Goal: Information Seeking & Learning: Find specific fact

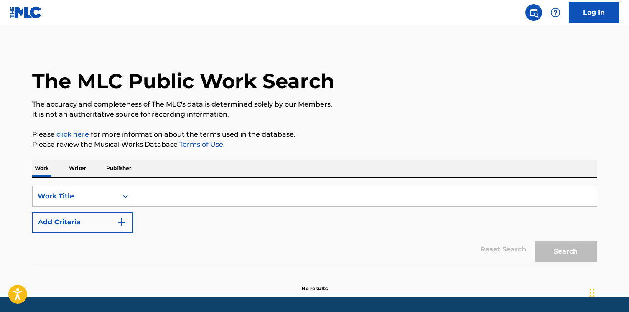
click at [113, 219] on button "Add Criteria" at bounding box center [82, 222] width 101 height 21
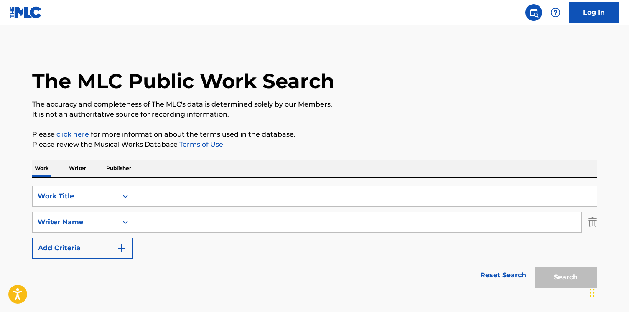
click at [144, 224] on input "Search Form" at bounding box center [357, 222] width 448 height 20
paste input "Harrison"
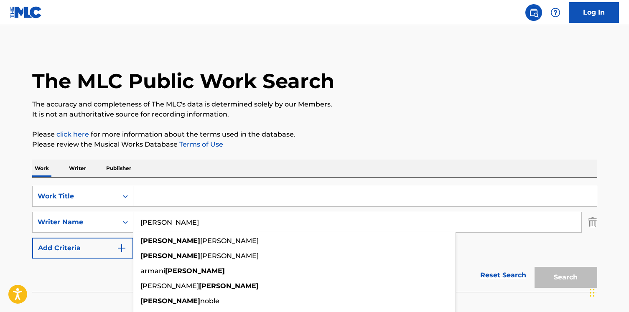
type input "Harrison"
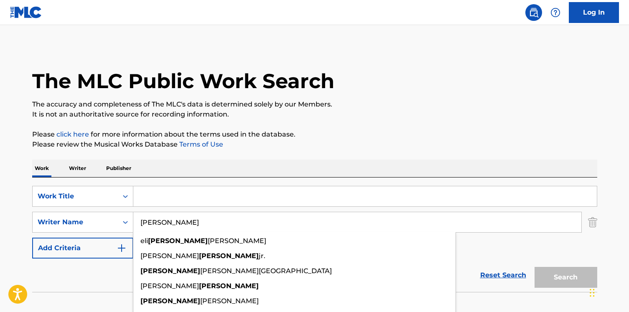
click at [179, 198] on input "Search Form" at bounding box center [365, 196] width 464 height 20
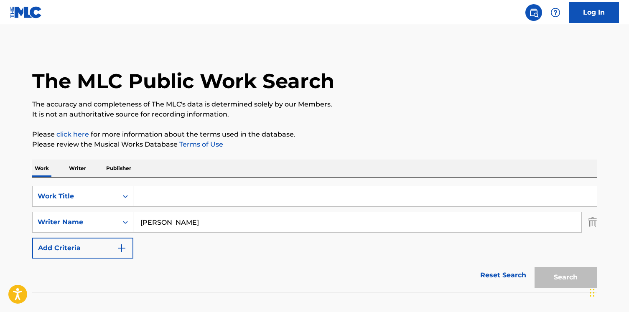
paste input "My Only Angel"
type input "My Only Angel"
click at [535, 267] on button "Search" at bounding box center [566, 277] width 63 height 21
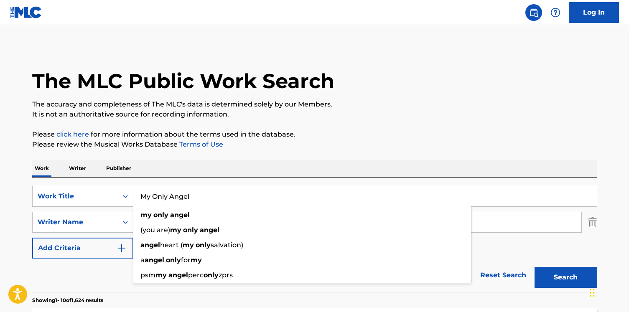
click at [193, 161] on div "Work Writer Publisher" at bounding box center [314, 169] width 565 height 18
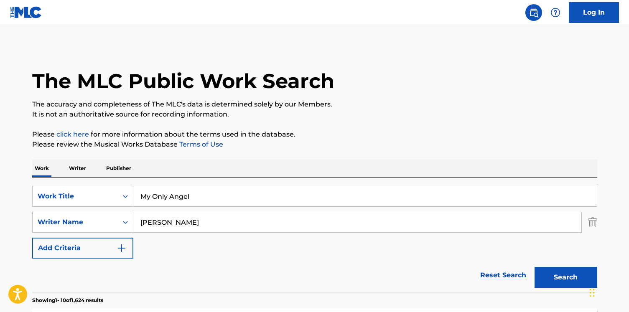
click at [186, 223] on input "Harrison" at bounding box center [357, 222] width 448 height 20
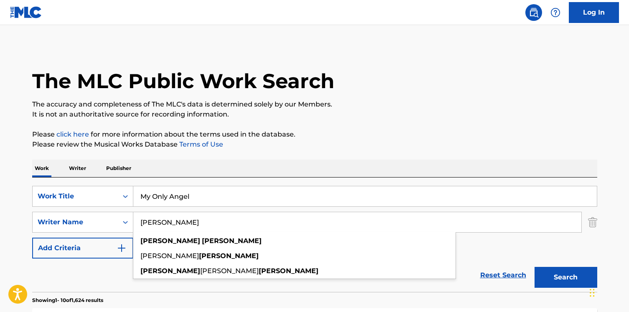
type input "Harrison dominic"
click at [535, 267] on button "Search" at bounding box center [566, 277] width 63 height 21
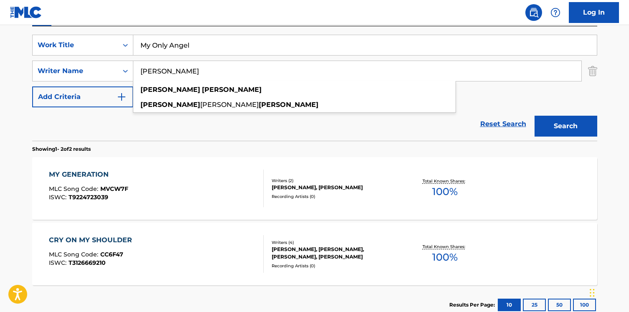
scroll to position [208, 0]
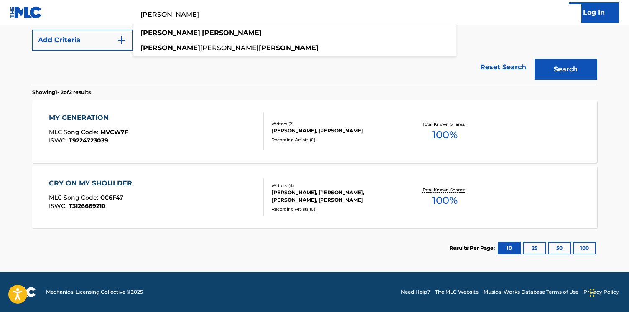
click at [175, 72] on div "Reset Search Search" at bounding box center [314, 67] width 565 height 33
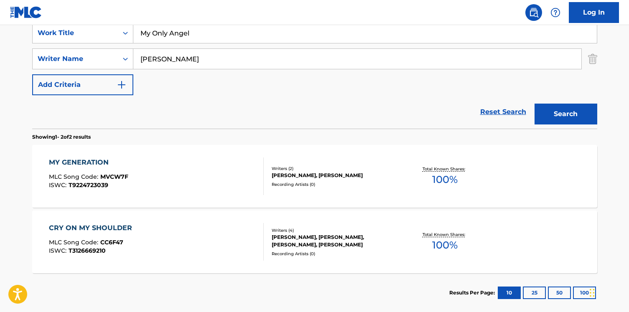
scroll to position [145, 0]
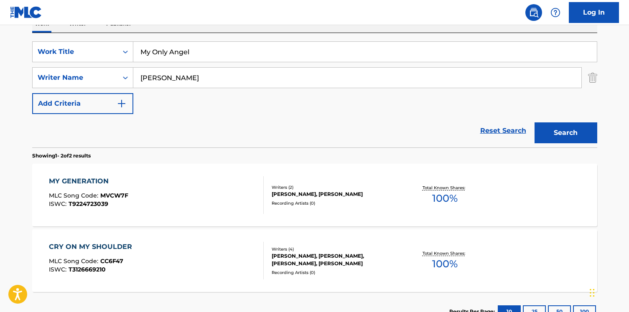
click at [170, 54] on input "My Only Angel" at bounding box center [365, 52] width 464 height 20
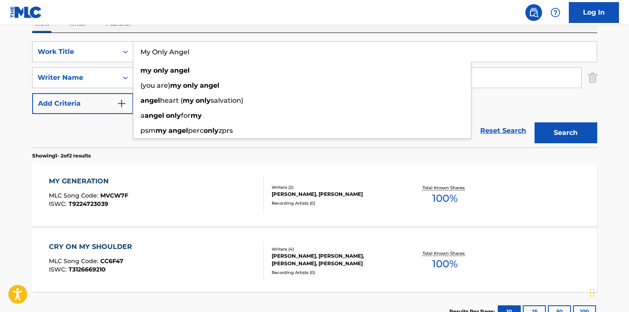
click at [170, 54] on input "My Only Angel" at bounding box center [365, 52] width 464 height 20
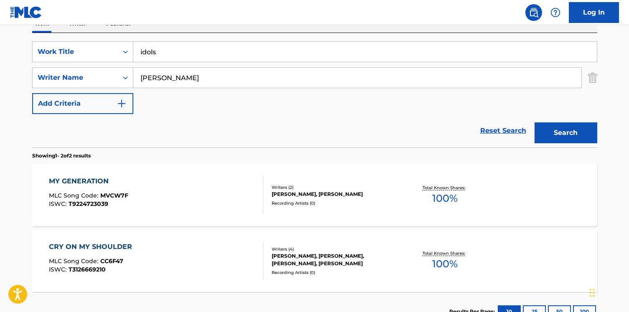
type input "idols"
click at [535, 123] on button "Search" at bounding box center [566, 133] width 63 height 21
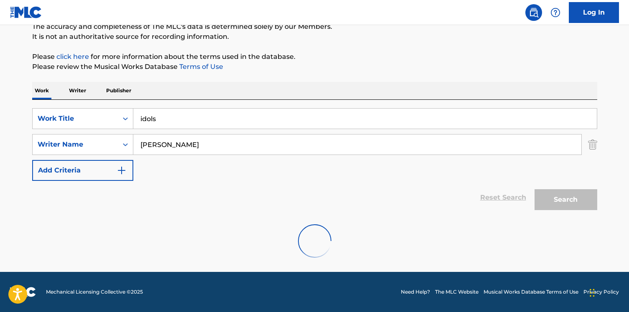
scroll to position [78, 0]
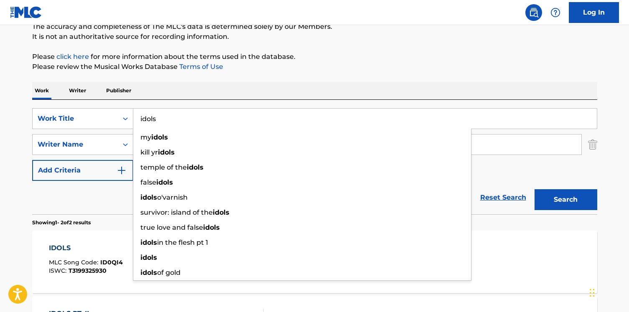
click at [255, 9] on nav "Log In" at bounding box center [314, 12] width 629 height 25
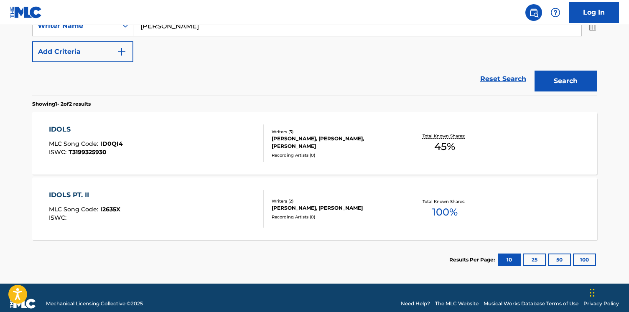
scroll to position [199, 0]
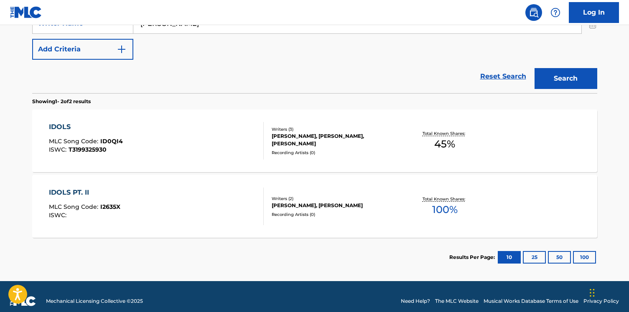
click at [219, 215] on div "IDOLS PT. II MLC Song Code : I2635X ISWC :" at bounding box center [156, 207] width 215 height 38
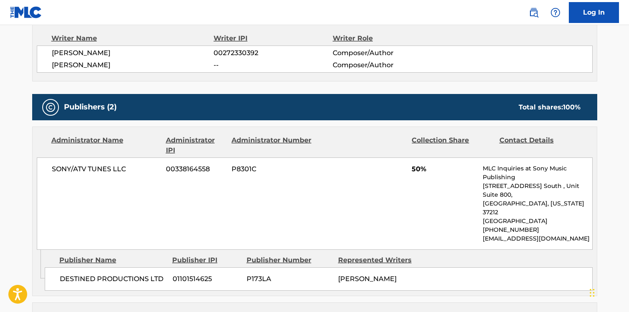
scroll to position [309, 0]
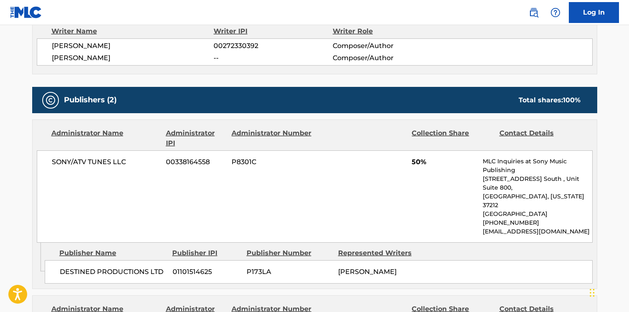
click at [238, 44] on span "00272330392" at bounding box center [273, 46] width 119 height 10
copy span "00272330392"
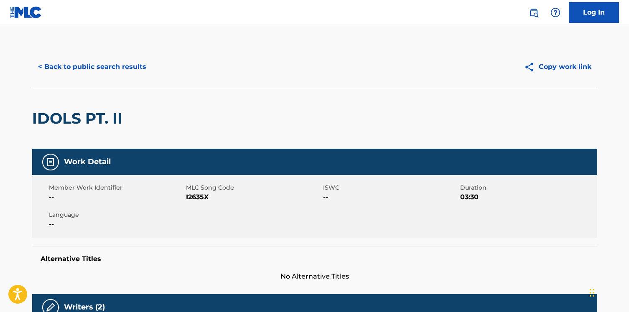
click at [87, 66] on button "< Back to public search results" at bounding box center [92, 66] width 120 height 21
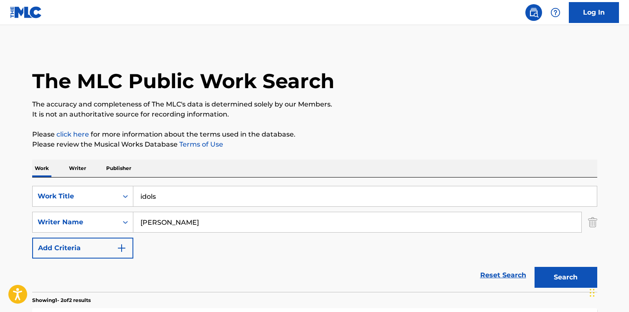
scroll to position [157, 0]
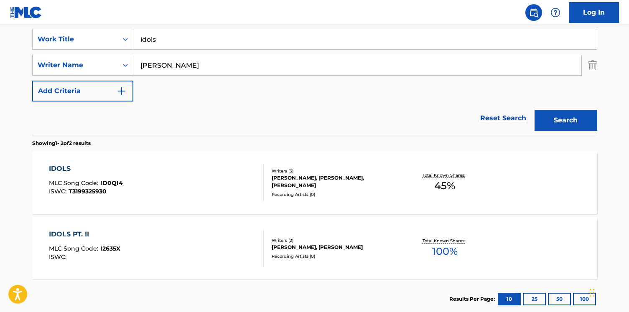
click at [170, 39] on input "idols" at bounding box center [365, 39] width 464 height 20
paste input "Livin' On The Edge"
type input "Livin' On The Edge"
click at [167, 67] on input "Harrison dominic" at bounding box center [357, 65] width 448 height 20
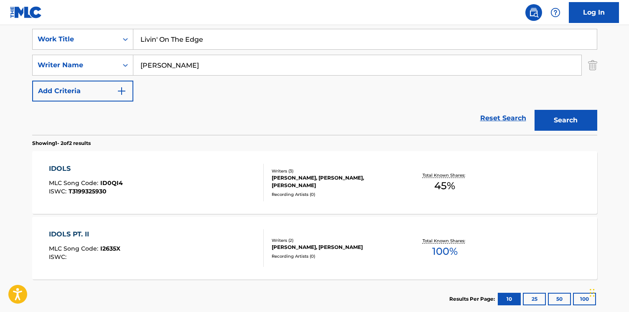
click at [167, 67] on input "Harrison dominic" at bounding box center [357, 65] width 448 height 20
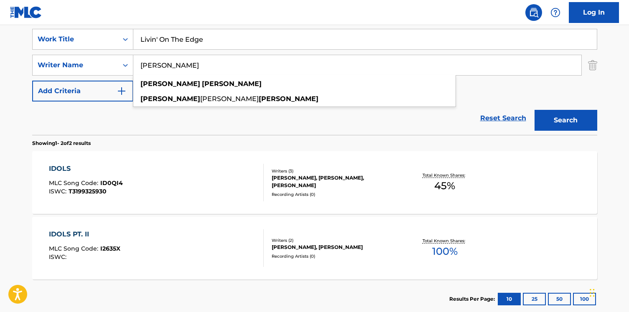
click at [167, 67] on input "Harrison dominic" at bounding box center [357, 65] width 448 height 20
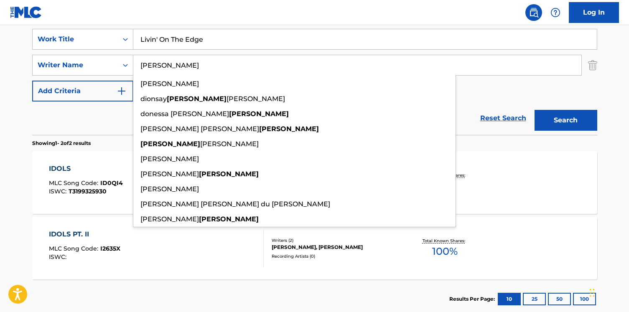
type input "perry"
click at [535, 110] on button "Search" at bounding box center [566, 120] width 63 height 21
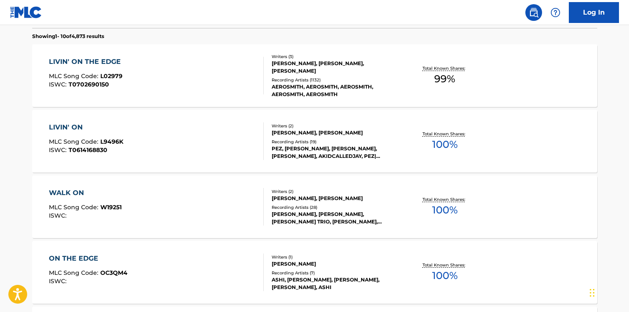
scroll to position [267, 0]
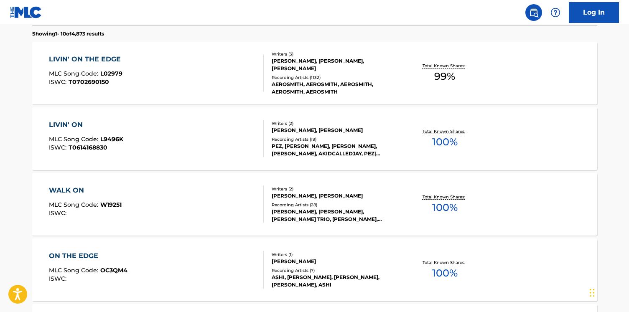
click at [216, 74] on div "LIVIN' ON THE EDGE MLC Song Code : L02979 ISWC : T0702690150" at bounding box center [156, 73] width 215 height 38
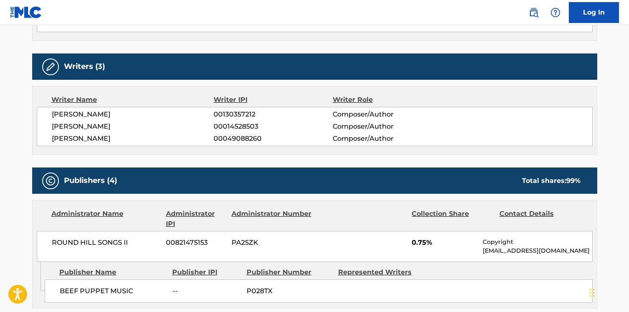
scroll to position [310, 0]
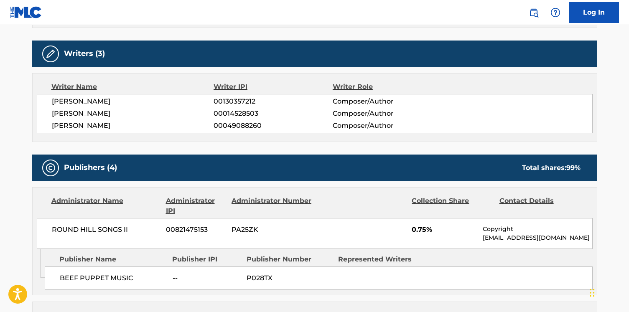
click at [244, 100] on span "00130357212" at bounding box center [273, 102] width 119 height 10
copy span "00130357212"
click at [247, 114] on span "00014528503" at bounding box center [273, 114] width 119 height 10
click at [245, 122] on span "00049088260" at bounding box center [273, 126] width 119 height 10
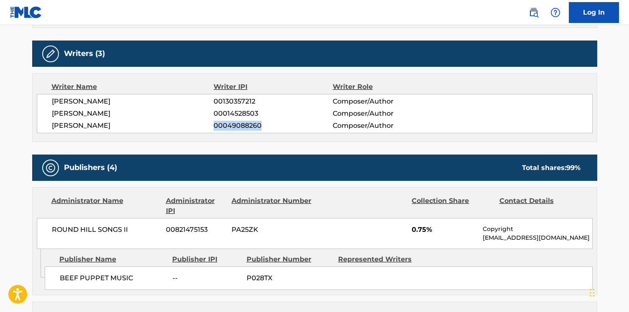
click at [245, 122] on span "00049088260" at bounding box center [273, 126] width 119 height 10
copy span "00049088260"
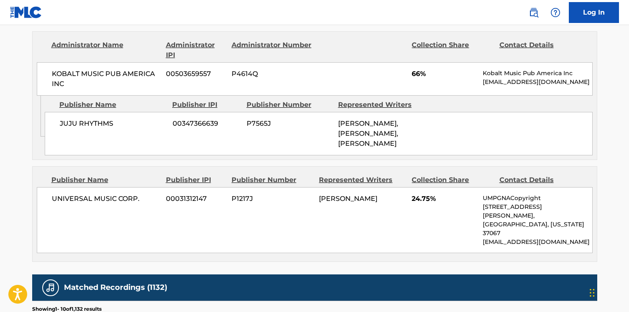
scroll to position [648, 0]
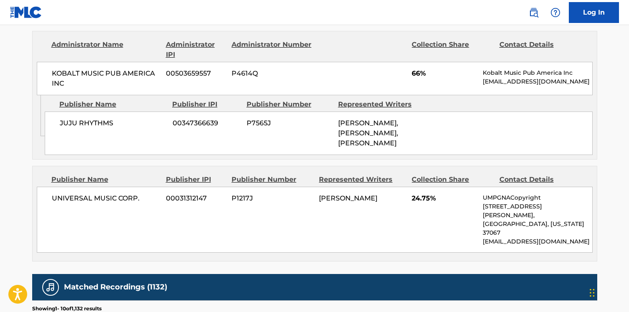
click at [108, 77] on span "KOBALT MUSIC PUB AMERICA INC" at bounding box center [106, 79] width 108 height 20
click at [85, 72] on span "KOBALT MUSIC PUB AMERICA INC" at bounding box center [106, 79] width 108 height 20
copy div "KOBALT MUSIC PUB AMERICA INC"
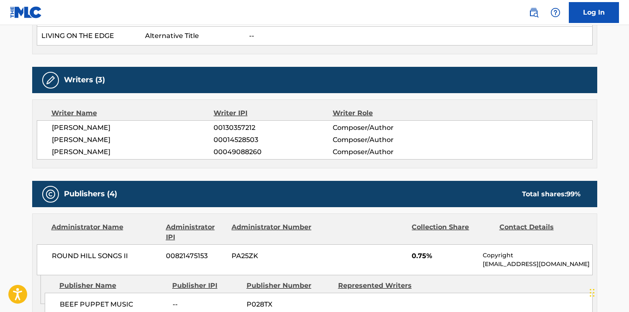
scroll to position [269, 0]
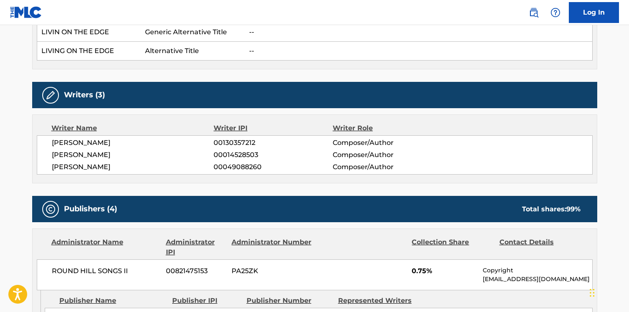
click at [240, 143] on span "00130357212" at bounding box center [273, 143] width 119 height 10
copy span "00130357212"
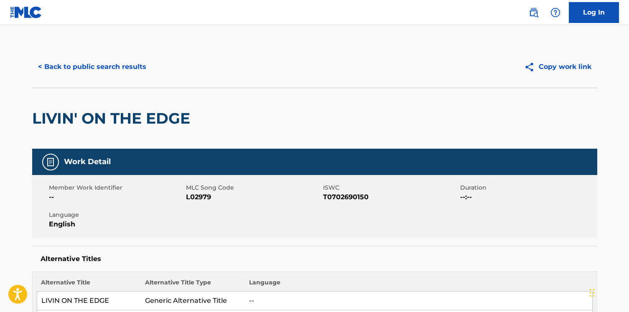
click at [101, 64] on button "< Back to public search results" at bounding box center [92, 66] width 120 height 21
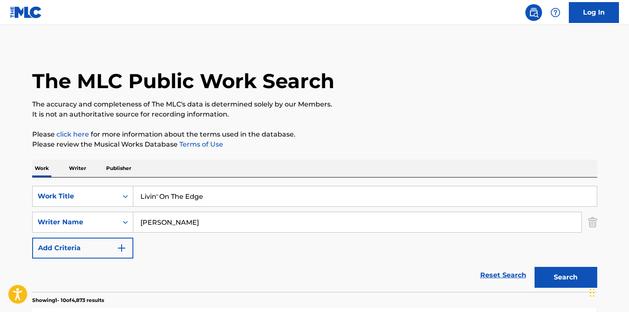
click at [71, 171] on p "Writer" at bounding box center [77, 169] width 22 height 18
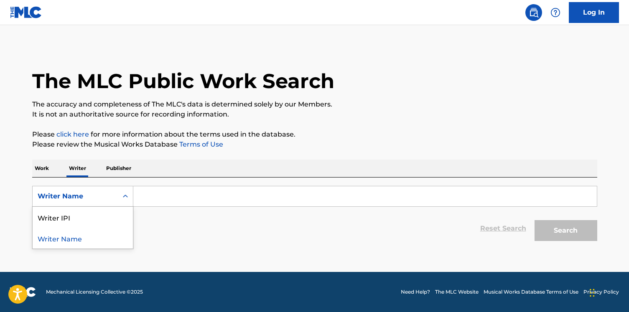
click at [71, 202] on div "Writer Name" at bounding box center [75, 197] width 85 height 16
click at [71, 215] on div "Writer IPI" at bounding box center [83, 217] width 100 height 21
click at [153, 200] on input "Search Form" at bounding box center [365, 196] width 464 height 20
paste input "00130357212"
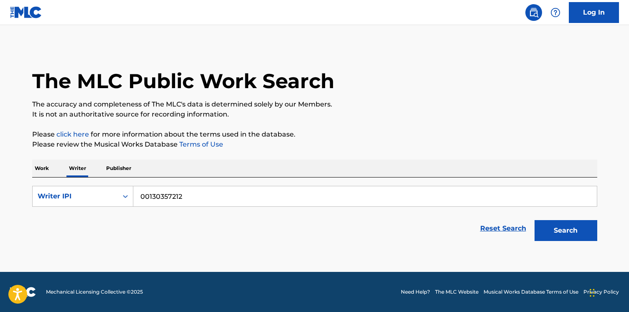
type input "00130357212"
click at [535, 220] on button "Search" at bounding box center [566, 230] width 63 height 21
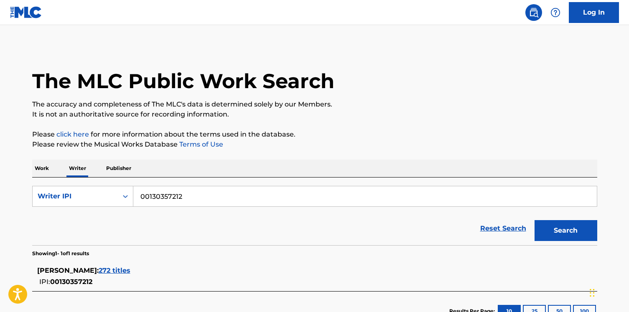
scroll to position [63, 0]
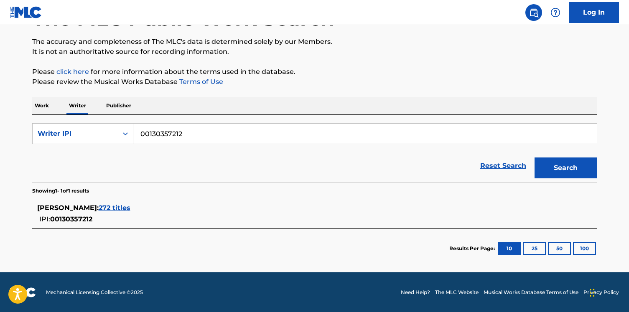
click at [111, 205] on span "272 titles" at bounding box center [115, 208] width 32 height 8
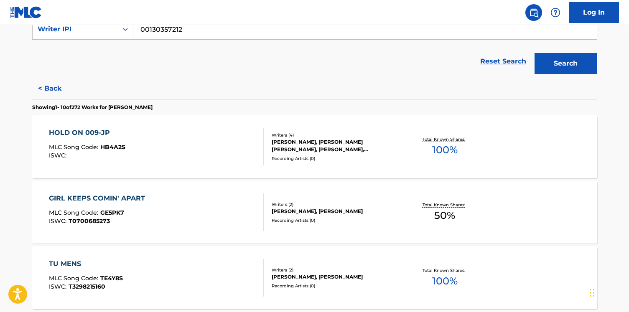
scroll to position [231, 0]
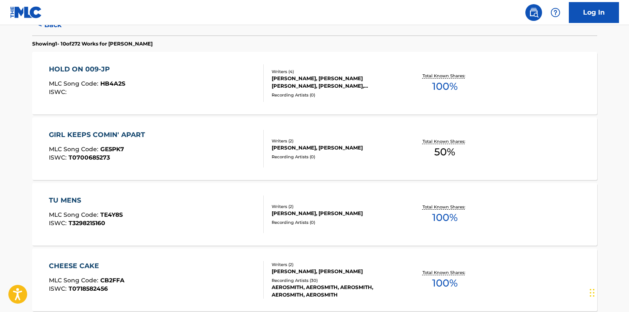
click at [174, 98] on div "HOLD ON 009-JP MLC Song Code : HB4A2S ISWC :" at bounding box center [156, 83] width 215 height 38
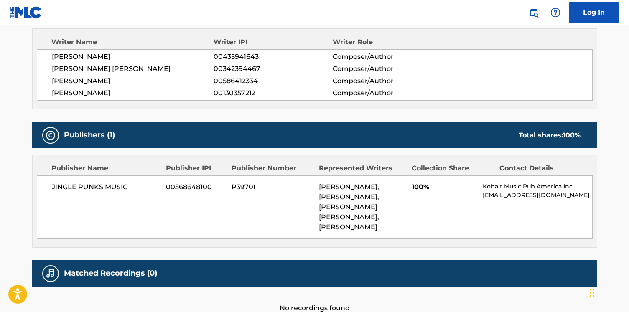
scroll to position [342, 0]
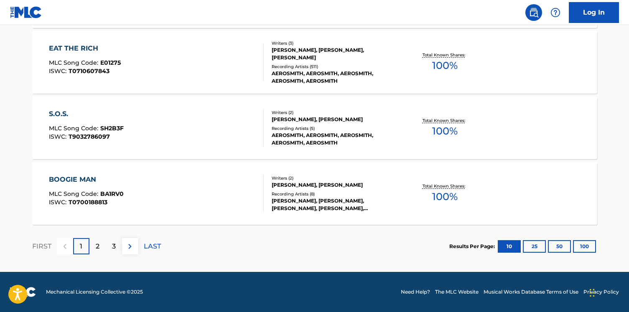
click at [168, 136] on div "S.O.S. MLC Song Code : SH2B3F ISWC : T9032786097" at bounding box center [156, 128] width 215 height 38
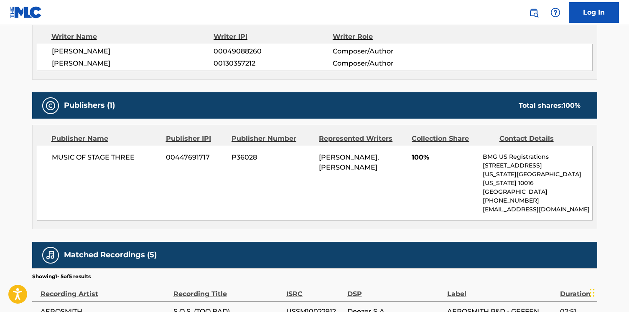
scroll to position [305, 0]
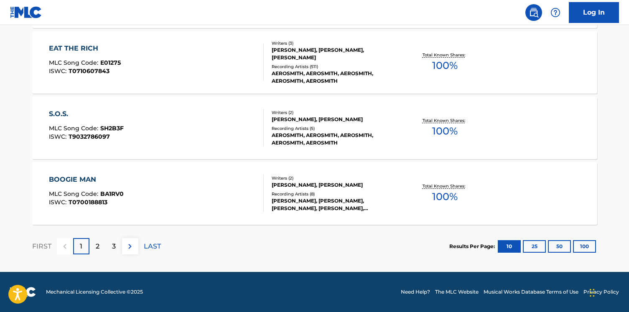
click at [163, 195] on div "BOOGIE MAN MLC Song Code : BA1RV0 ISWC : T0700188813" at bounding box center [156, 194] width 215 height 38
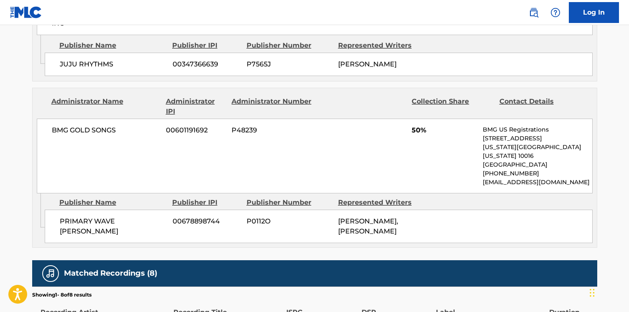
scroll to position [404, 0]
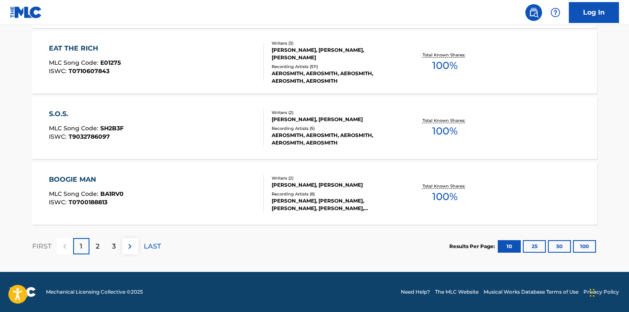
click at [104, 246] on div "2" at bounding box center [97, 246] width 16 height 16
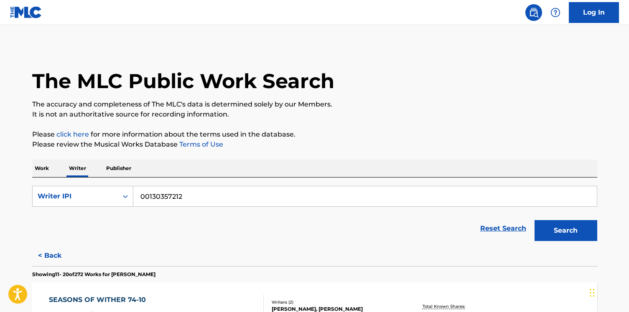
click at [153, 192] on input "00130357212" at bounding box center [365, 196] width 464 height 20
click at [52, 172] on div "Work Writer Publisher" at bounding box center [314, 169] width 565 height 18
click at [43, 172] on p "Work" at bounding box center [41, 169] width 19 height 18
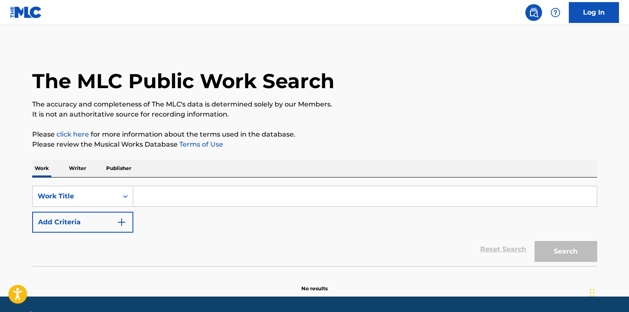
click at [70, 214] on button "Add Criteria" at bounding box center [82, 222] width 101 height 21
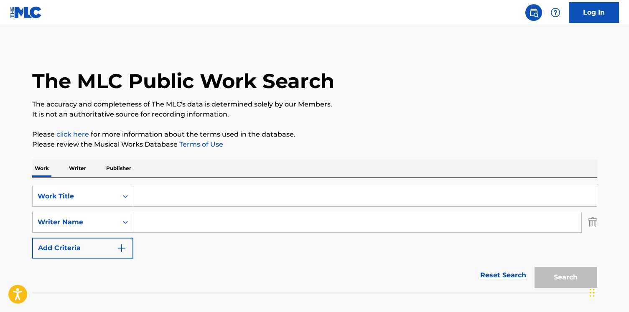
click at [121, 215] on div "Writer Name" at bounding box center [82, 222] width 101 height 21
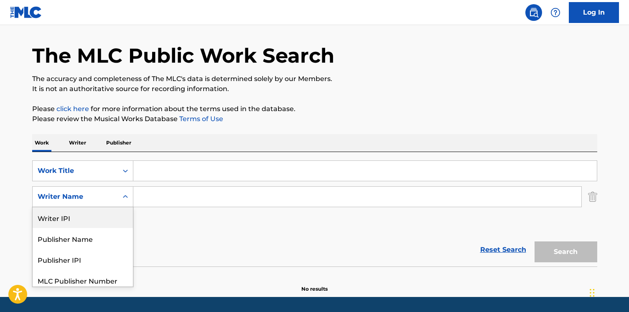
click at [112, 212] on div "Writer IPI" at bounding box center [83, 217] width 100 height 21
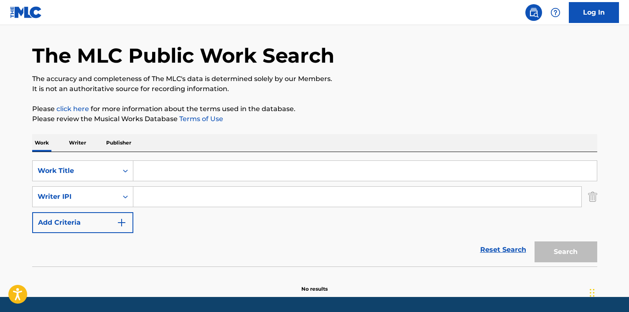
click at [167, 199] on input "Search Form" at bounding box center [357, 197] width 448 height 20
paste input "00130357212"
type input "00130357212"
click at [167, 174] on input "Search Form" at bounding box center [365, 171] width 464 height 20
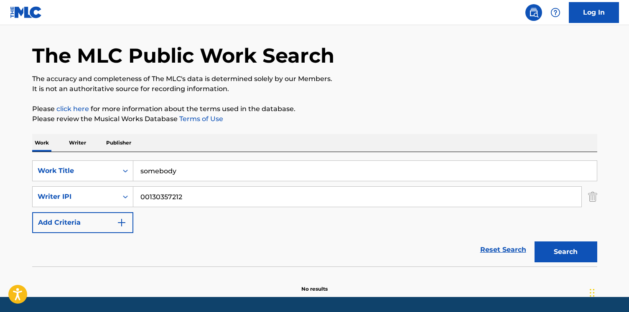
type input "somebody"
click at [535, 242] on button "Search" at bounding box center [566, 252] width 63 height 21
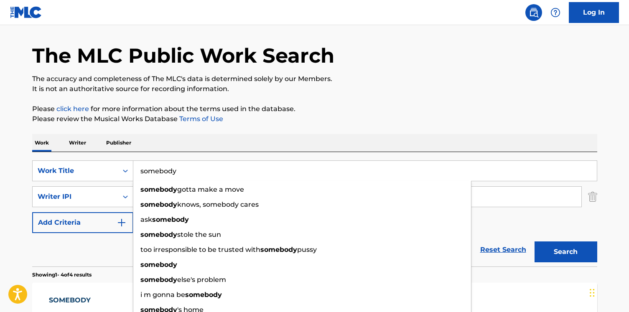
click at [179, 69] on div "The MLC Public Work Search" at bounding box center [314, 50] width 565 height 61
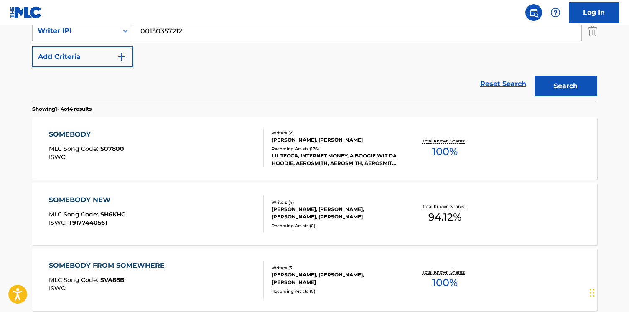
scroll to position [210, 0]
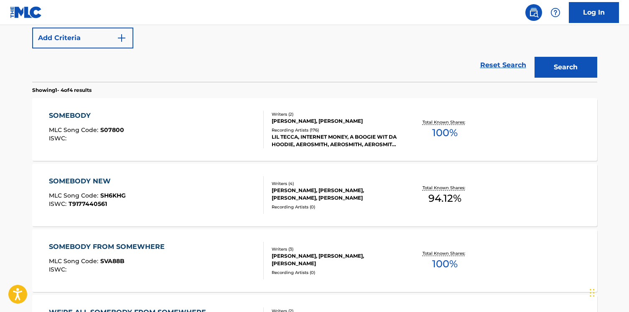
click at [179, 135] on div "SOMEBODY MLC Song Code : S07800 ISWC :" at bounding box center [156, 130] width 215 height 38
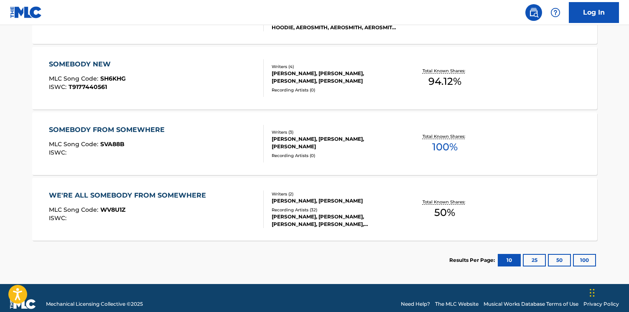
scroll to position [328, 0]
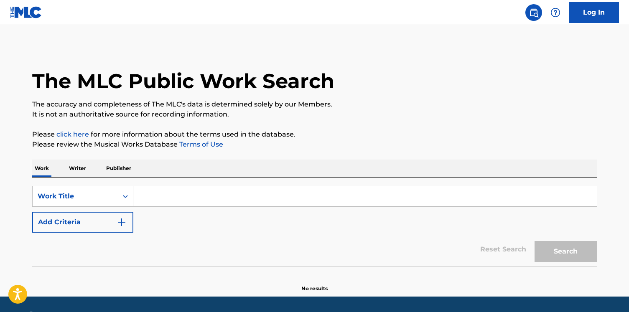
click at [161, 197] on input "Search Form" at bounding box center [365, 196] width 464 height 20
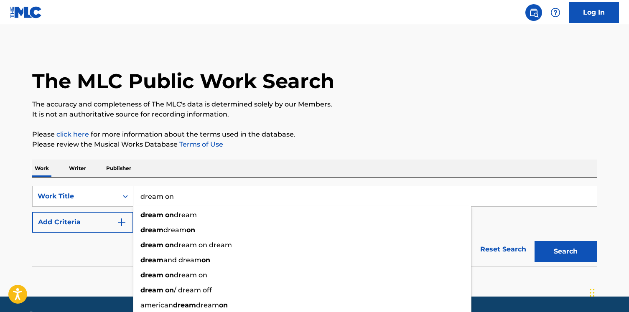
click at [142, 161] on div "Work Writer Publisher" at bounding box center [314, 169] width 565 height 18
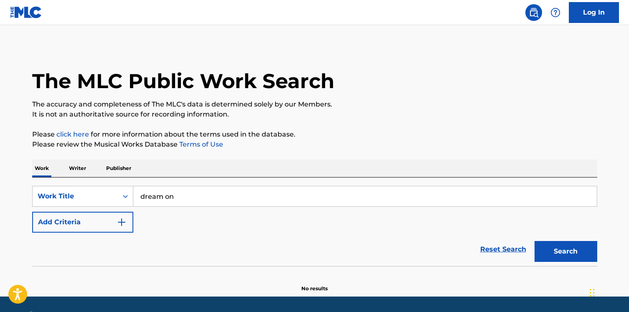
click at [103, 209] on div "SearchWithCriteriaa860ecc4-7205-454a-bb53-f7bcaabf3ae5 Work Title dream on Add …" at bounding box center [314, 209] width 565 height 47
click at [113, 211] on div "SearchWithCriteriaa860ecc4-7205-454a-bb53-f7bcaabf3ae5 Work Title dream on Add …" at bounding box center [314, 209] width 565 height 47
click at [132, 215] on button "Add Criteria" at bounding box center [82, 222] width 101 height 21
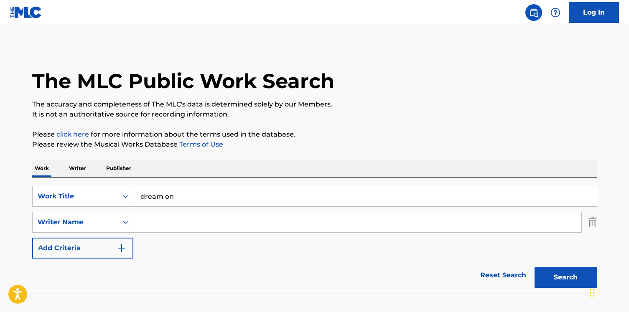
click at [164, 187] on input "dream on" at bounding box center [365, 196] width 464 height 20
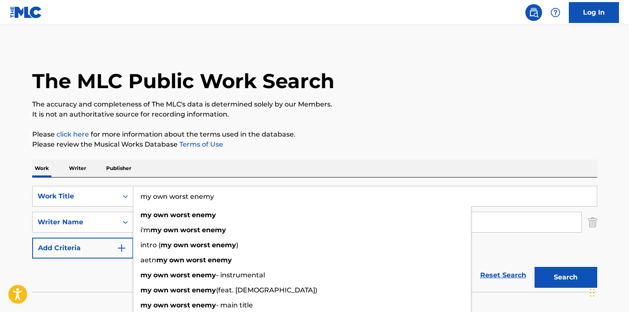
type input "my own worst enemy"
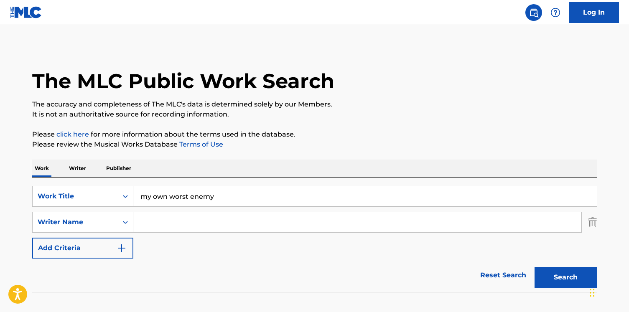
click at [167, 146] on p "Please review the Musical Works Database Terms of Use" at bounding box center [314, 145] width 565 height 10
click at [162, 220] on input "Search Form" at bounding box center [357, 222] width 448 height 20
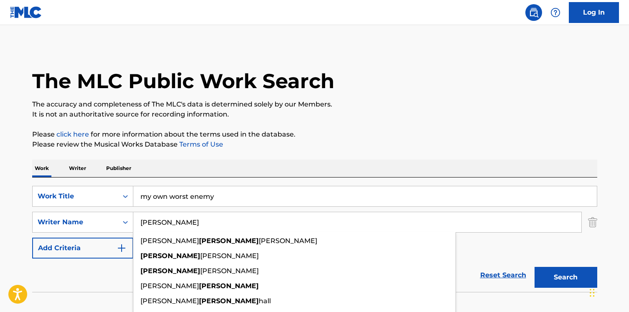
type input "[PERSON_NAME]"
click at [535, 267] on button "Search" at bounding box center [566, 277] width 63 height 21
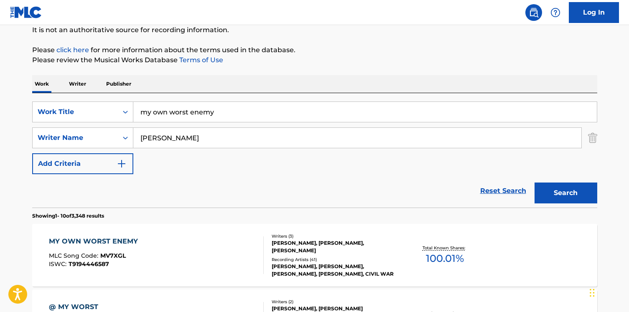
click at [46, 217] on section "Showing 1 - 10 of 3,348 results" at bounding box center [314, 214] width 565 height 12
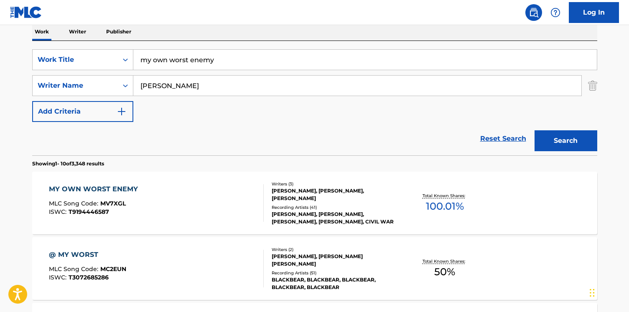
scroll to position [155, 0]
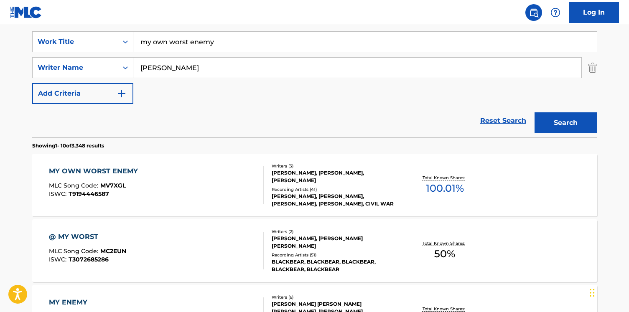
click at [111, 183] on span "MV7XGL" at bounding box center [113, 186] width 26 height 8
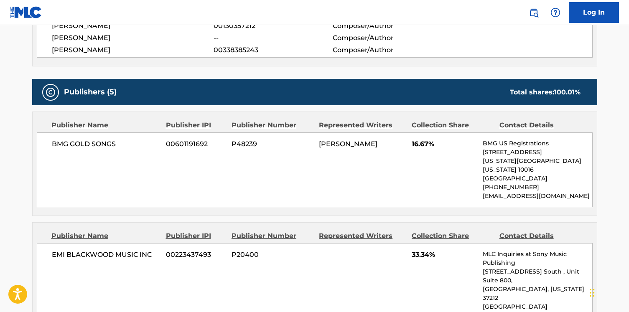
scroll to position [334, 0]
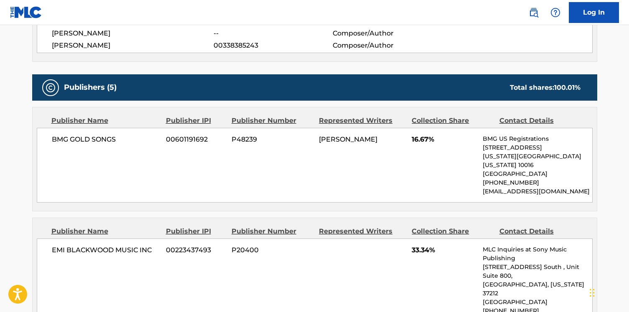
click at [87, 141] on span "BMG GOLD SONGS" at bounding box center [106, 140] width 108 height 10
copy div "BMG GOLD SONGS"
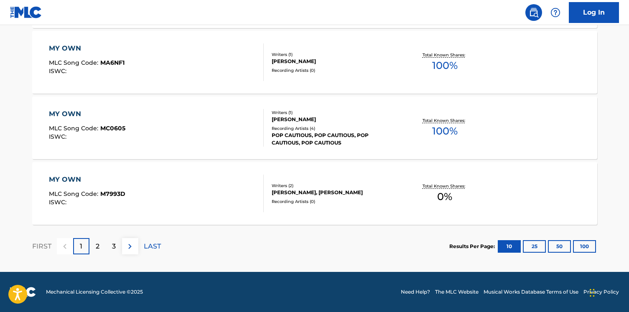
scroll to position [155, 0]
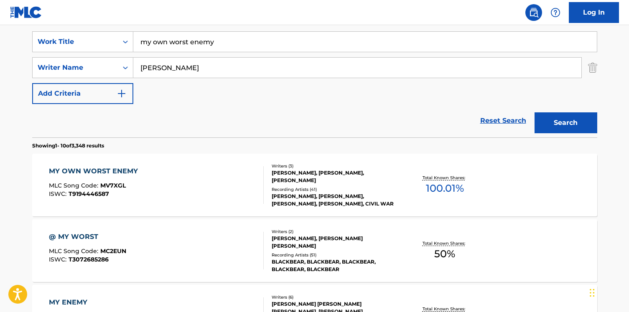
click at [181, 49] on input "my own worst enemy" at bounding box center [365, 42] width 464 height 20
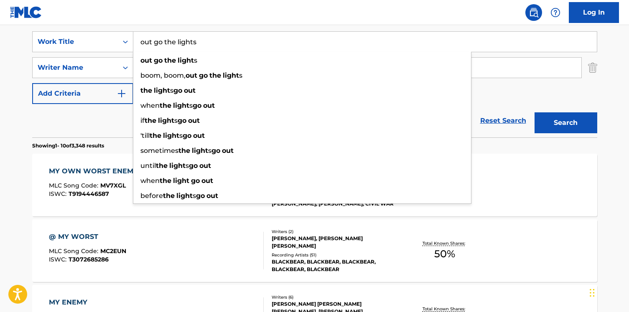
type input "out go the lights"
click at [535, 112] on button "Search" at bounding box center [566, 122] width 63 height 21
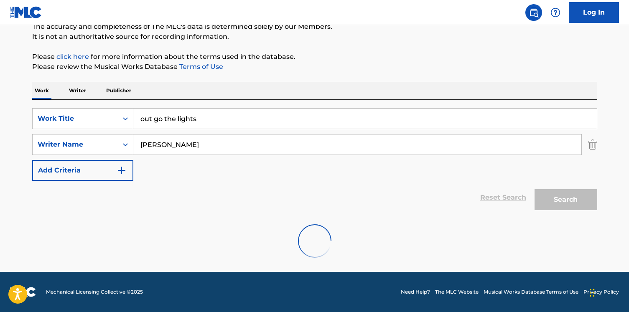
scroll to position [78, 0]
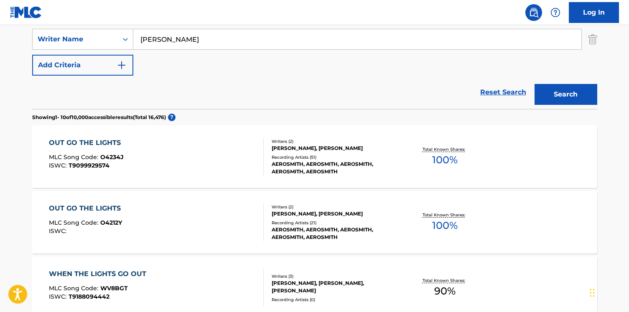
scroll to position [192, 0]
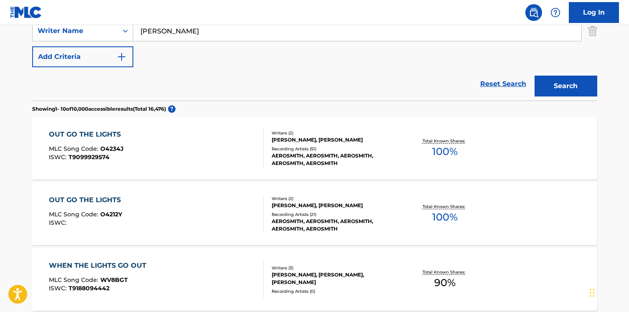
click at [163, 146] on div "OUT GO THE LIGHTS MLC Song Code : O4234J ISWC : T9099929574" at bounding box center [156, 149] width 215 height 38
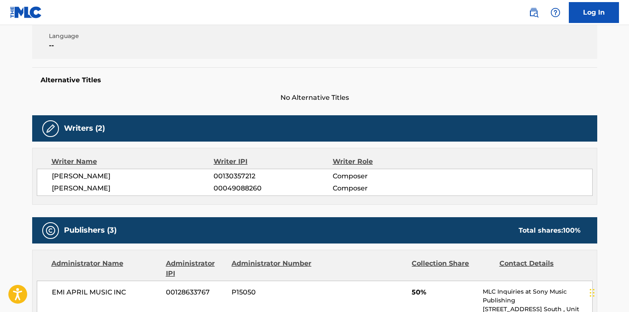
scroll to position [269, 0]
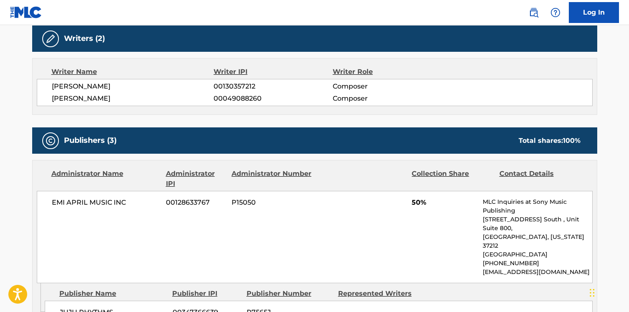
click at [225, 97] on span "00049088260" at bounding box center [273, 99] width 119 height 10
copy span "00049088260"
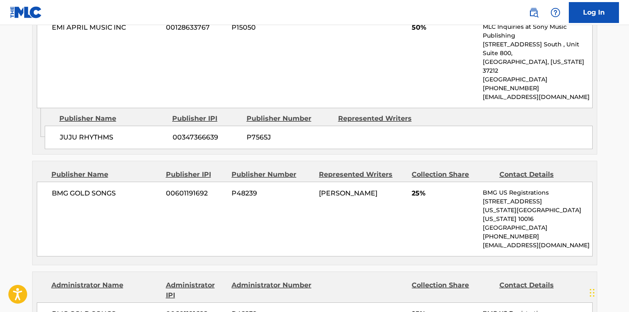
scroll to position [436, 0]
